Goal: Information Seeking & Learning: Compare options

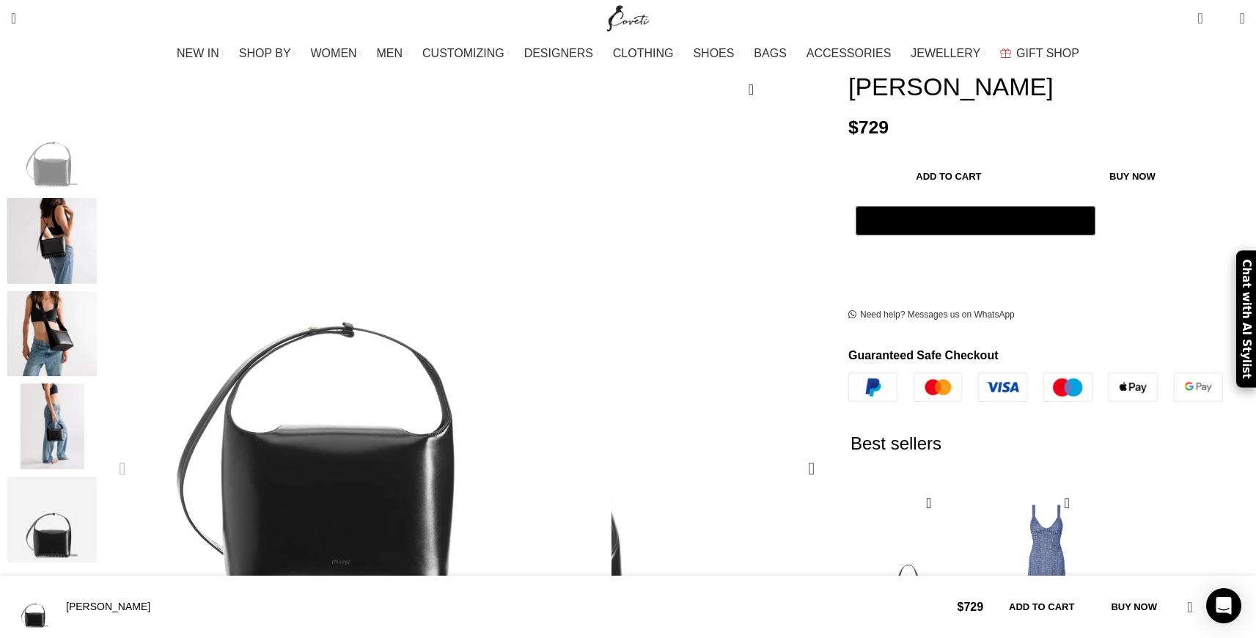
scroll to position [446, 0]
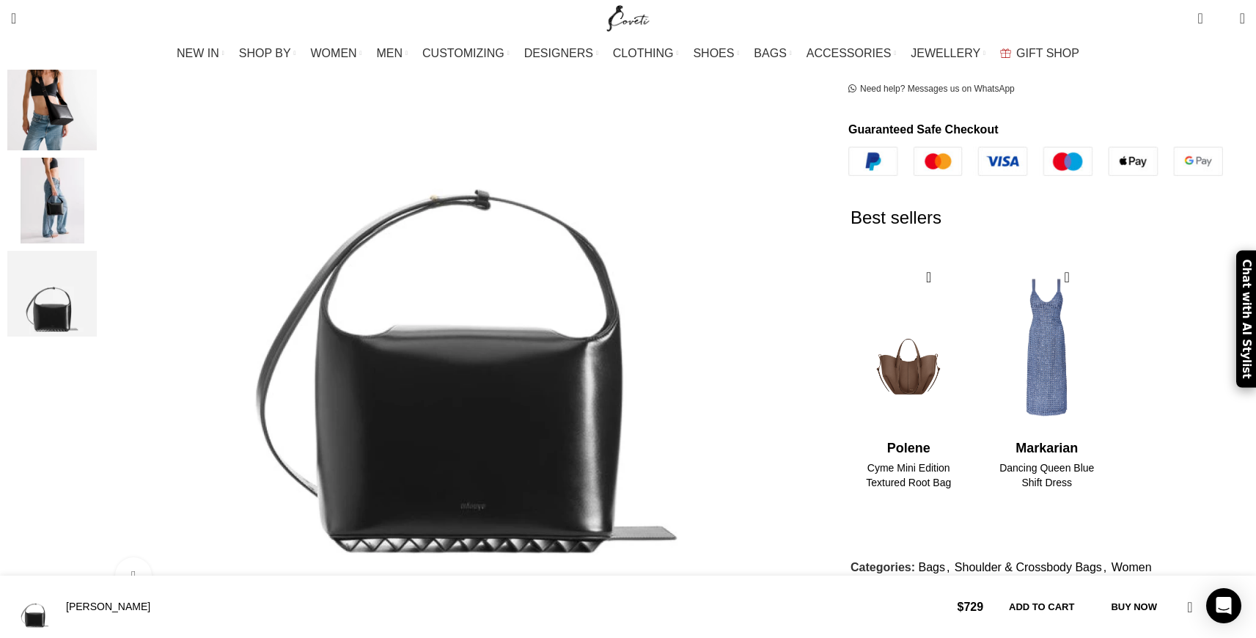
click at [97, 204] on img "4 / 5" at bounding box center [51, 201] width 89 height 86
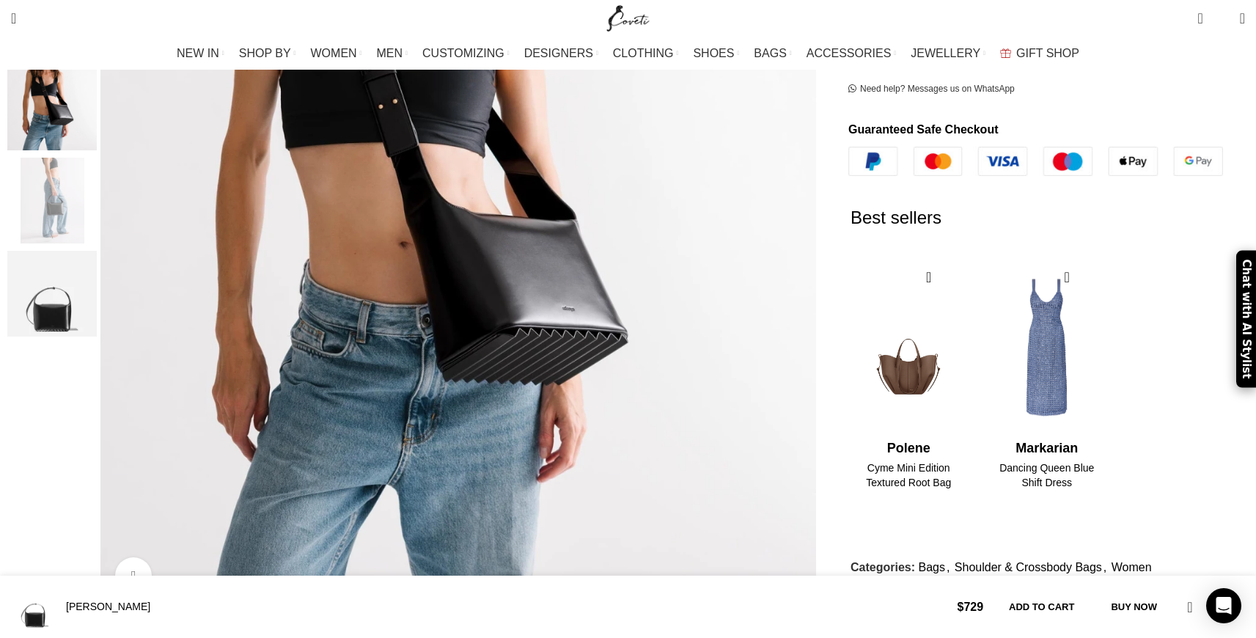
click at [97, 268] on img "5 / 5" at bounding box center [51, 294] width 89 height 86
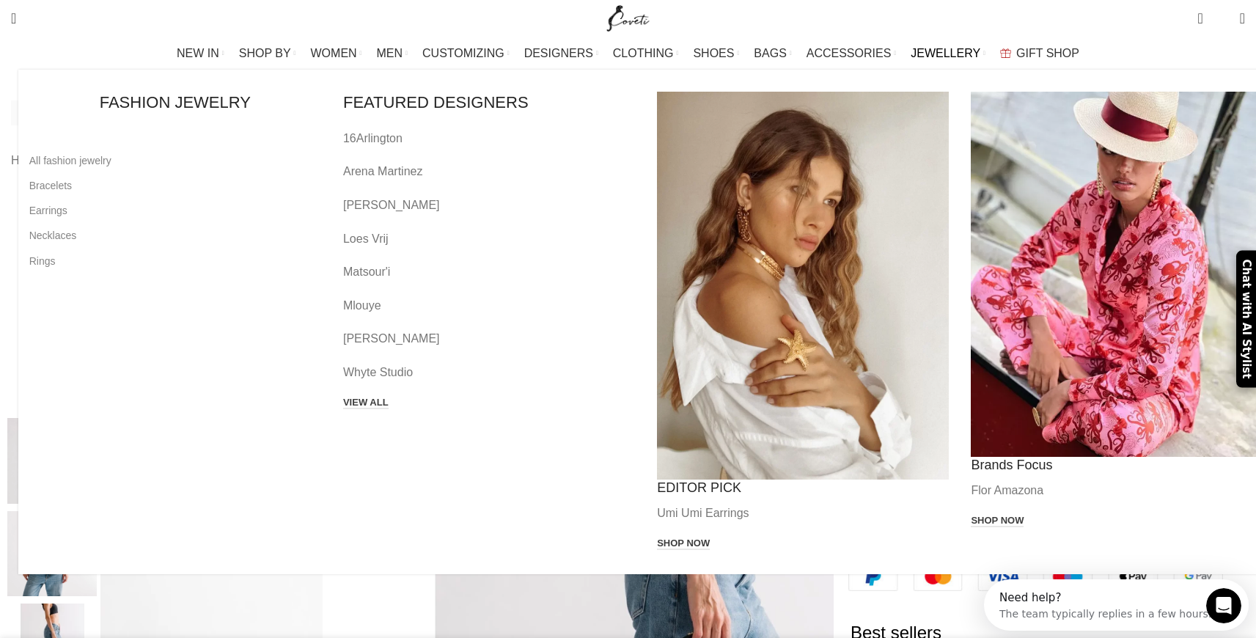
scroll to position [0, 154]
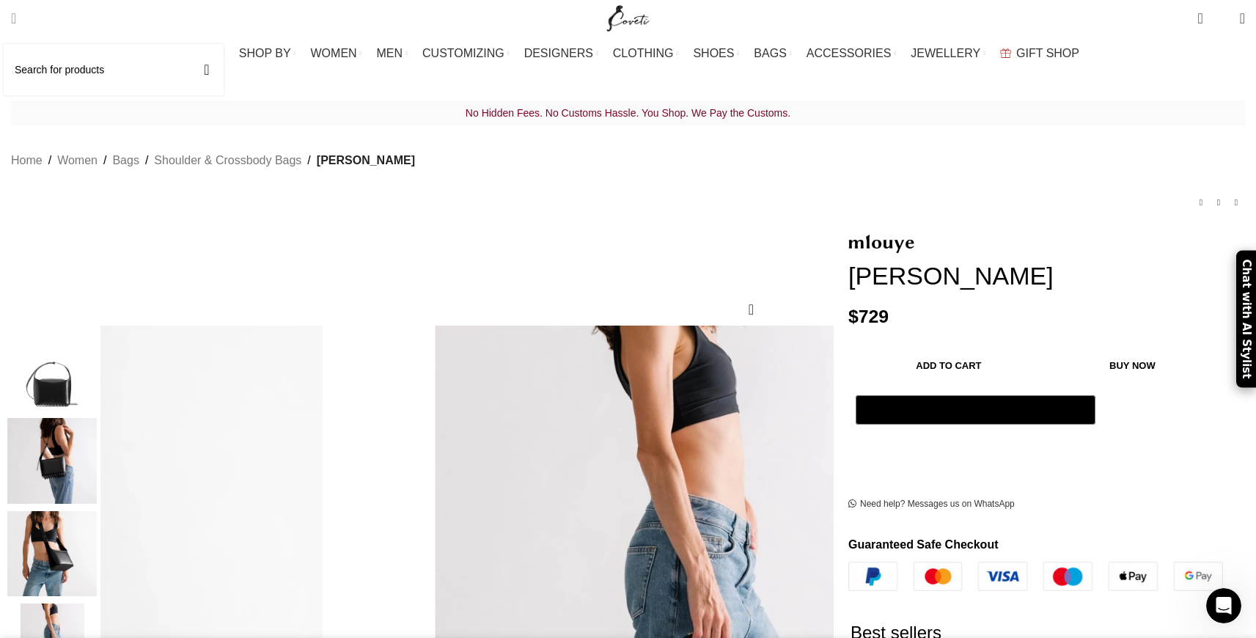
click at [23, 27] on link "Search" at bounding box center [14, 18] width 20 height 29
click at [61, 54] on input "Search" at bounding box center [114, 69] width 220 height 51
type input "louise bag"
click at [190, 44] on button "Search" at bounding box center [207, 69] width 34 height 51
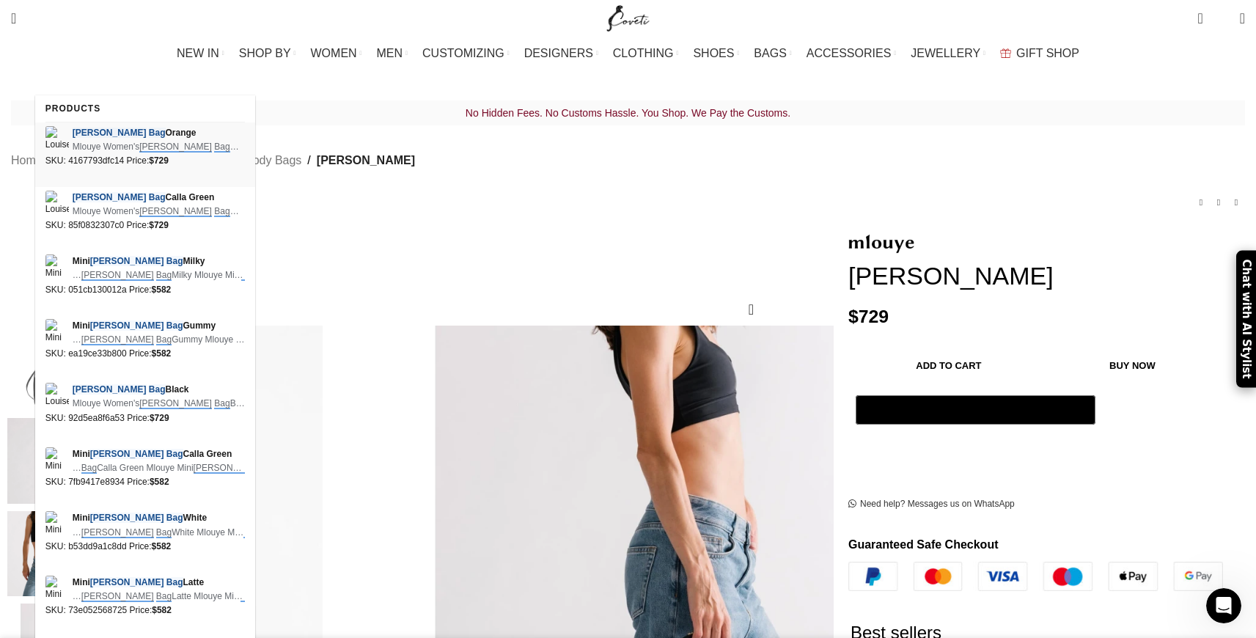
click at [93, 147] on span "Mlouye Women's Louise Bag Orange Mlouye Louise Bag Orange …" at bounding box center [159, 147] width 172 height 14
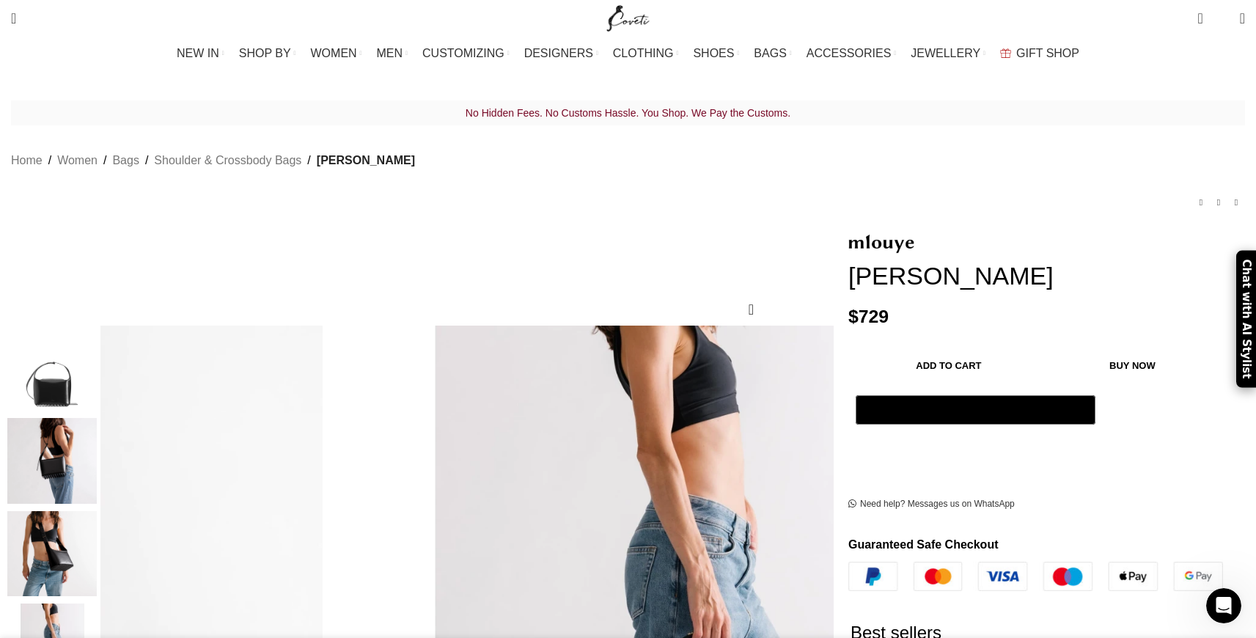
scroll to position [0, 309]
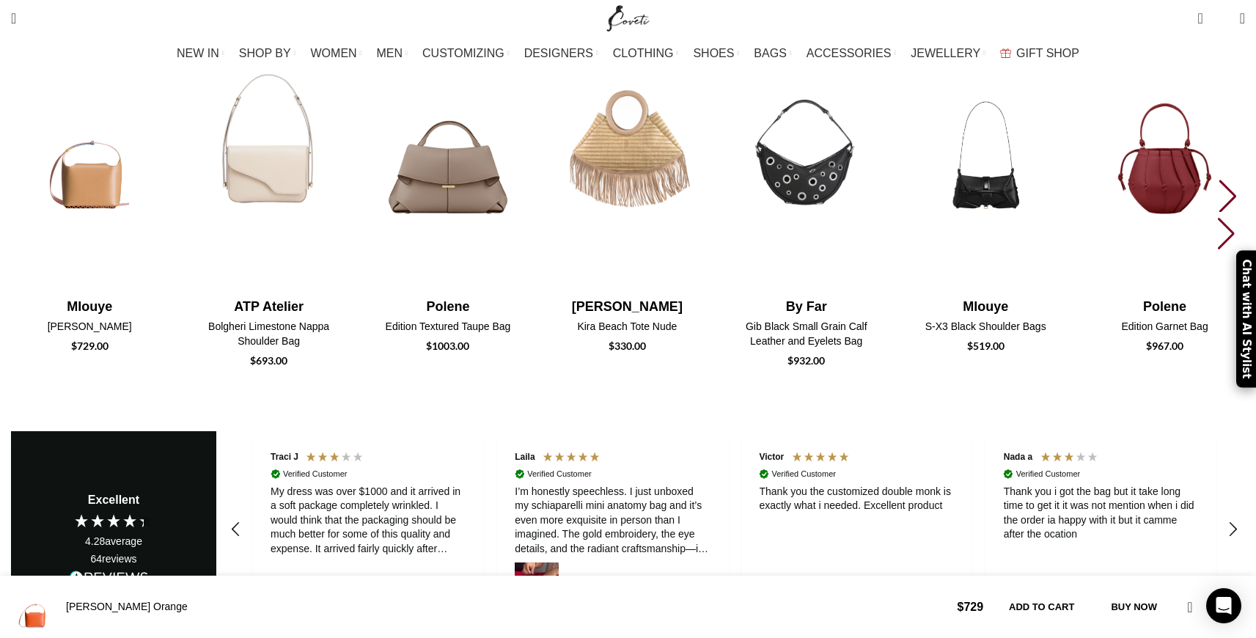
scroll to position [2288, 0]
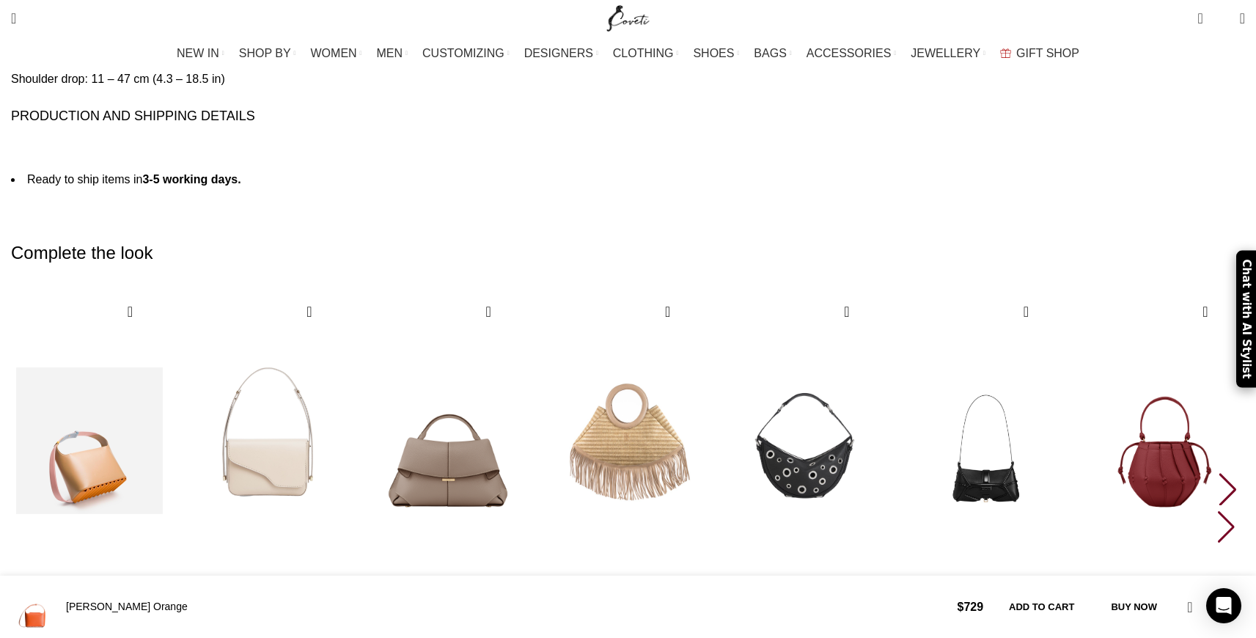
click at [171, 340] on img "1 / 10" at bounding box center [90, 441] width 162 height 302
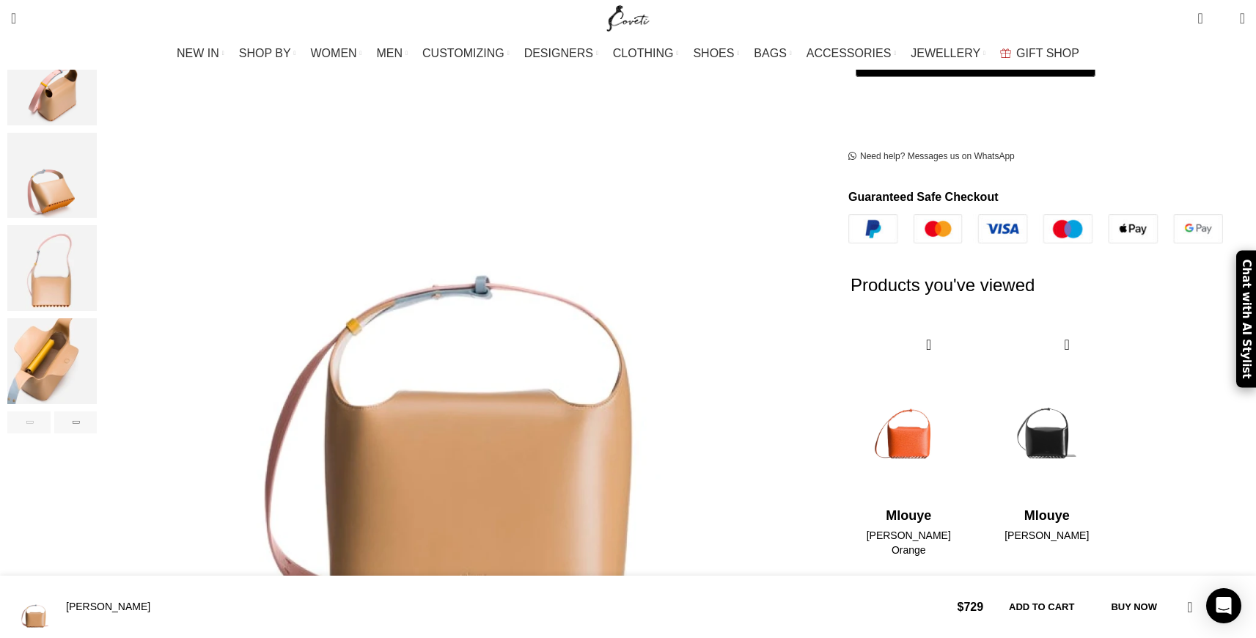
scroll to position [368, 0]
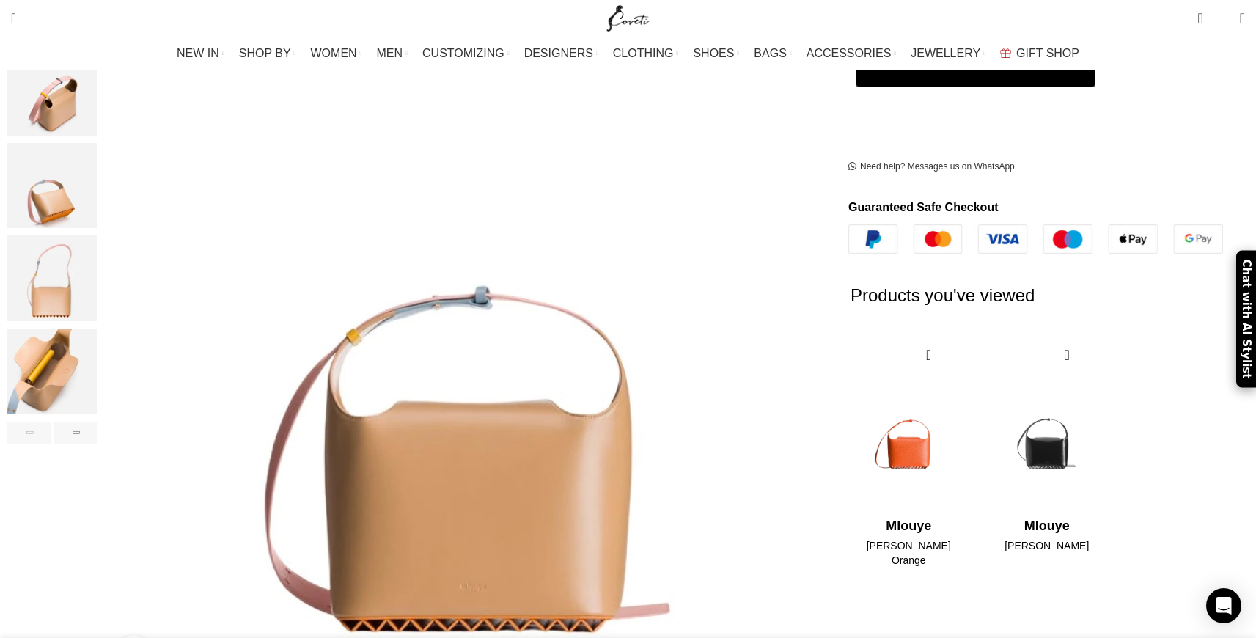
click at [97, 285] on img "4 / 6" at bounding box center [51, 278] width 89 height 86
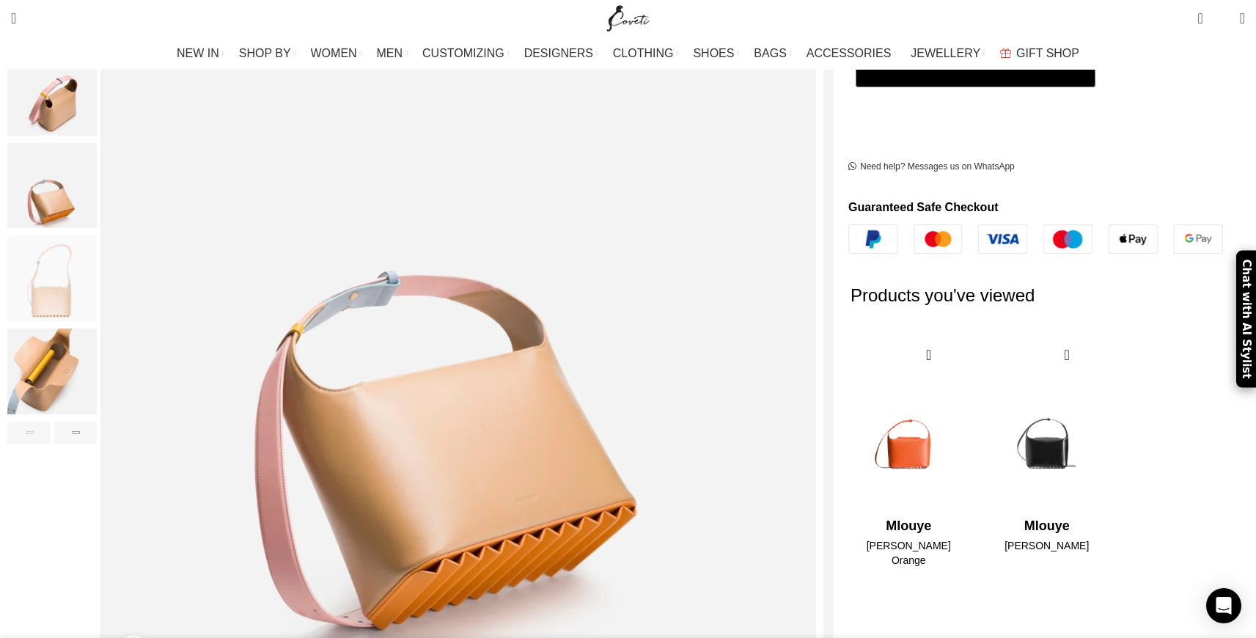
click at [97, 205] on img "3 / 6" at bounding box center [51, 186] width 89 height 86
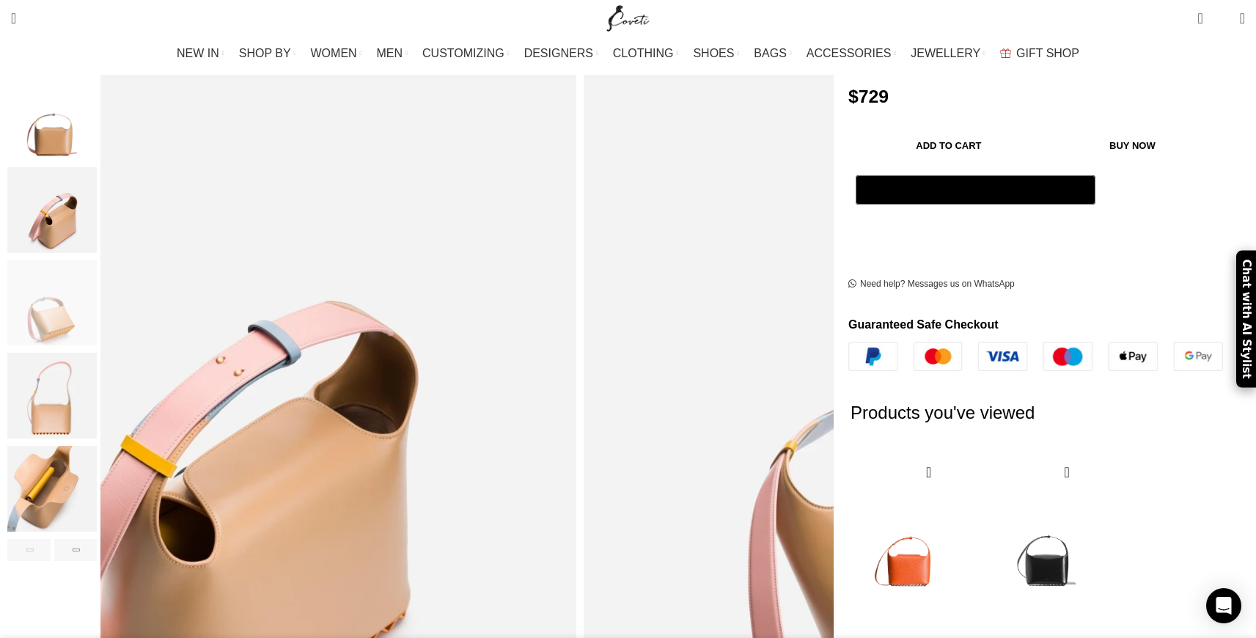
scroll to position [238, 0]
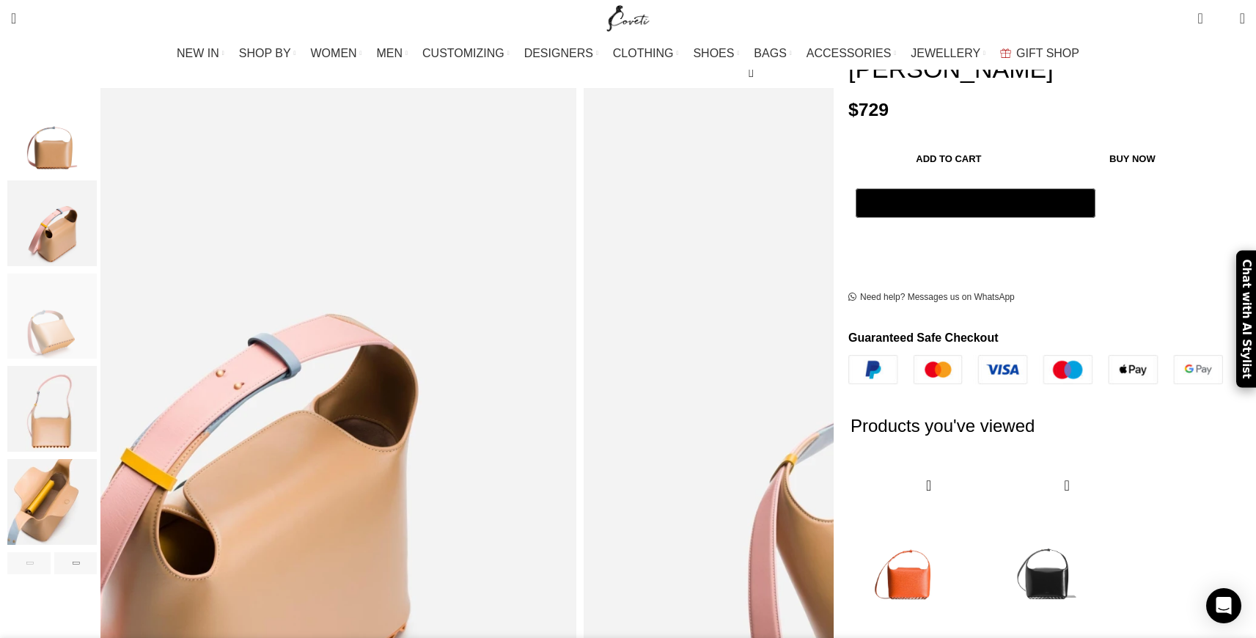
click at [97, 212] on img "2 / 6" at bounding box center [51, 223] width 89 height 86
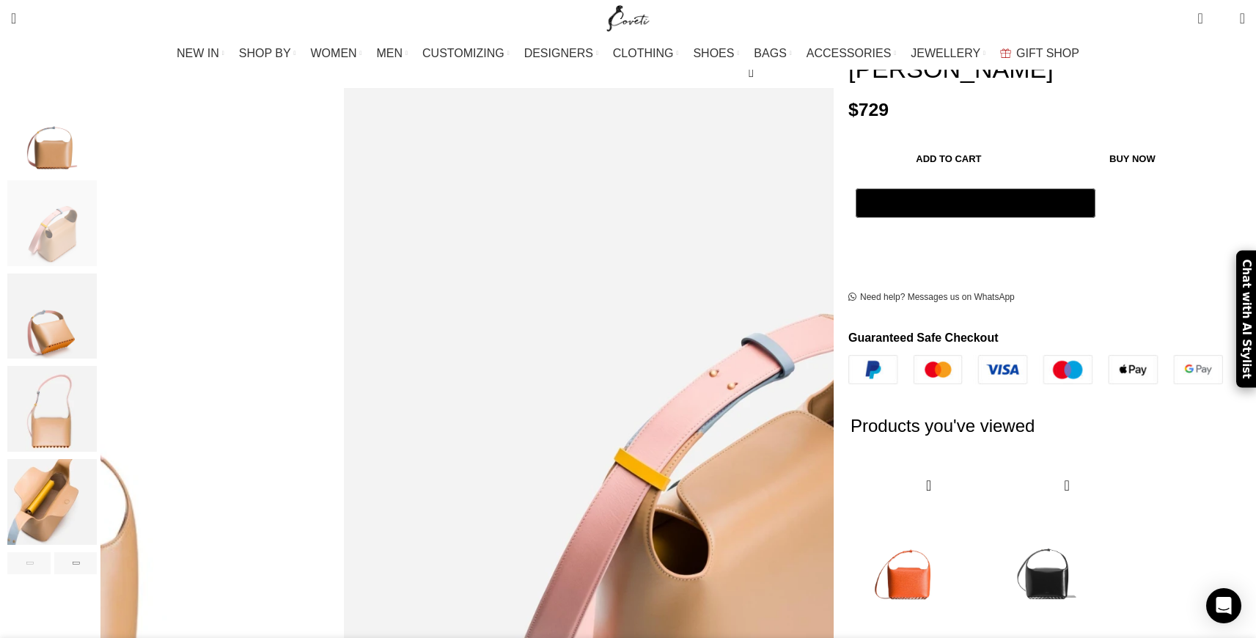
click at [97, 180] on img "2 / 6" at bounding box center [51, 223] width 89 height 86
click at [97, 143] on img "1 / 6" at bounding box center [51, 131] width 89 height 86
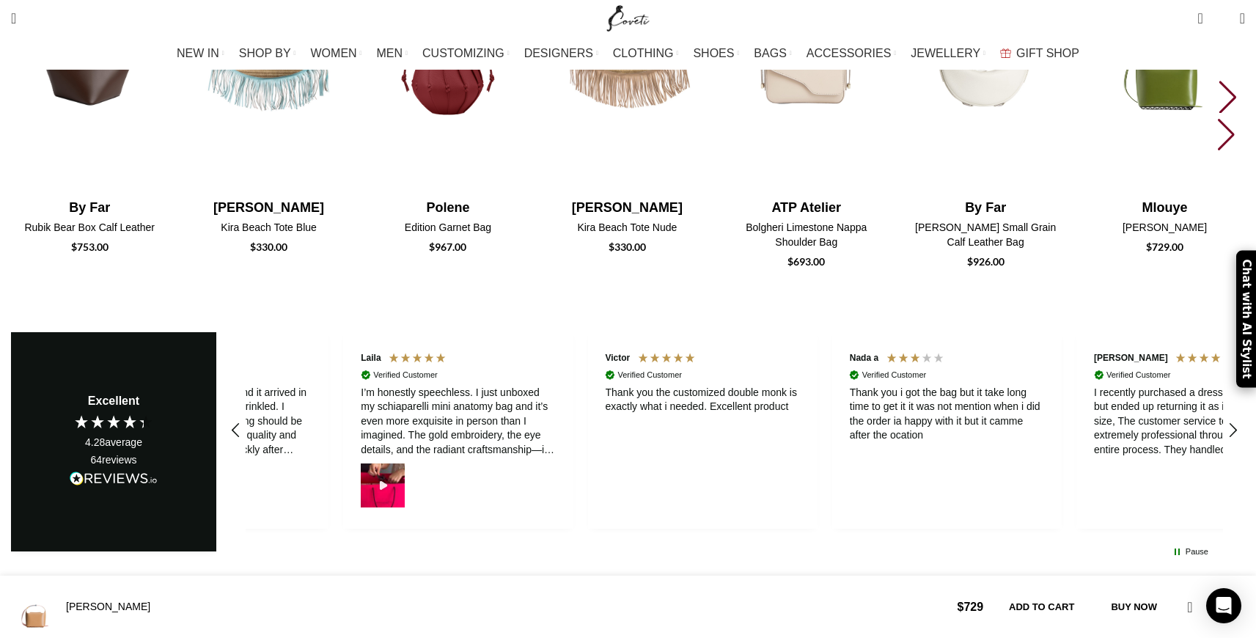
scroll to position [3136, 0]
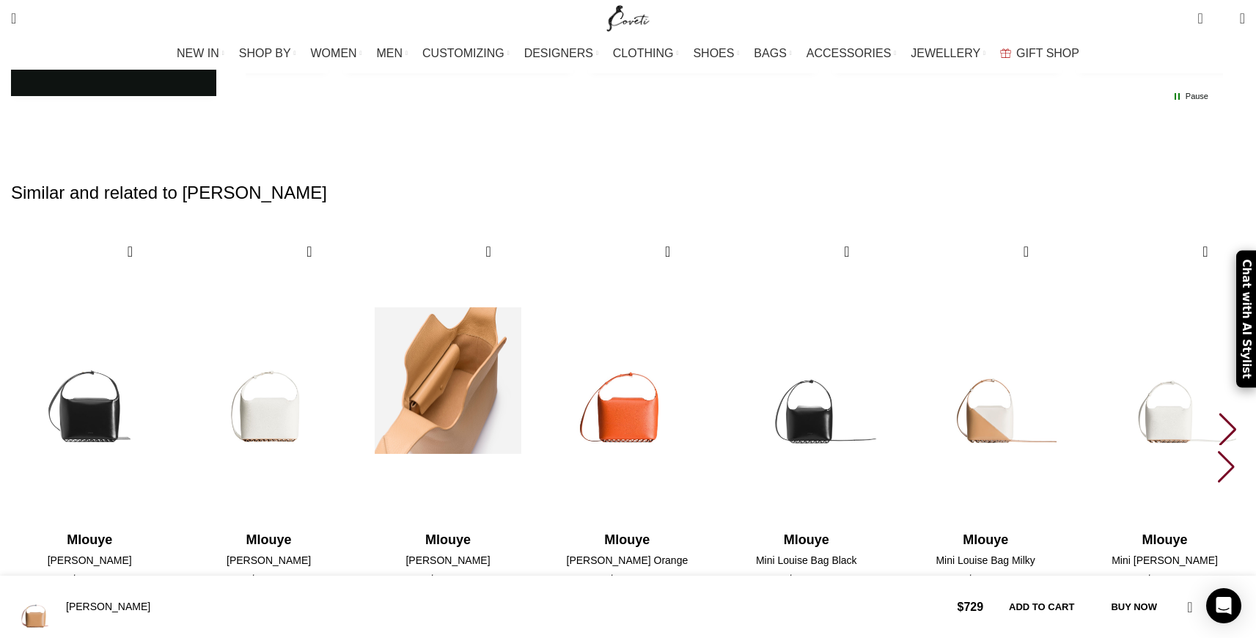
click at [529, 301] on img "3 / 30" at bounding box center [448, 381] width 162 height 302
